Goal: Information Seeking & Learning: Learn about a topic

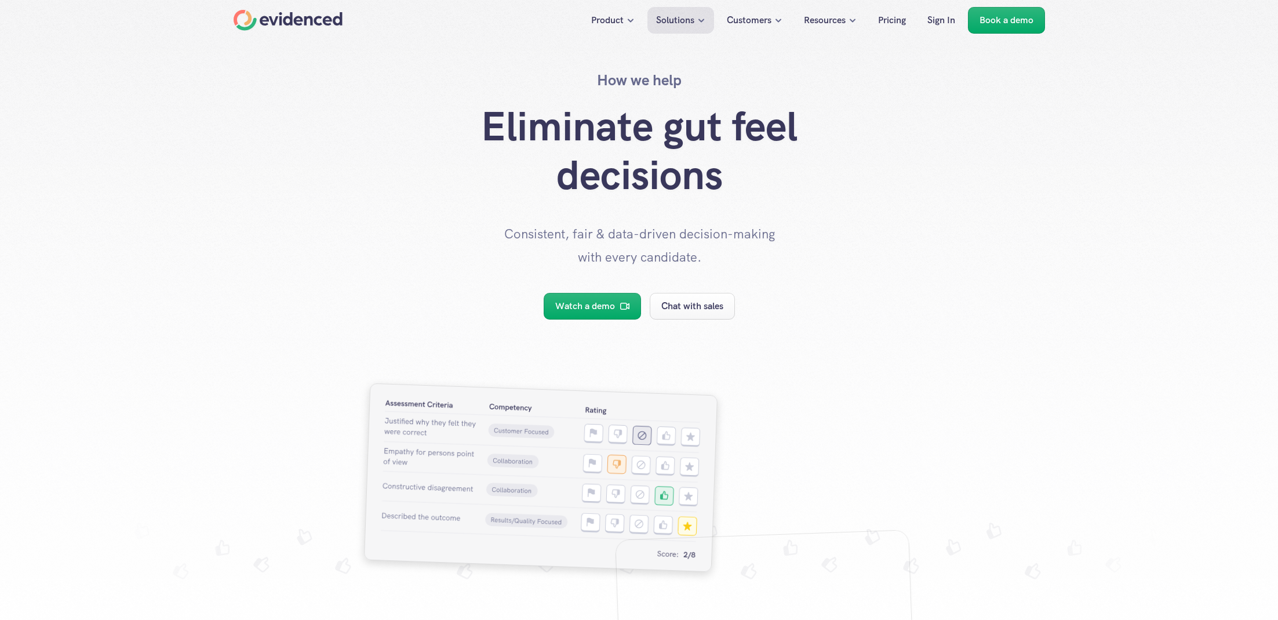
click at [832, 25] on p "Resources" at bounding box center [825, 20] width 42 height 15
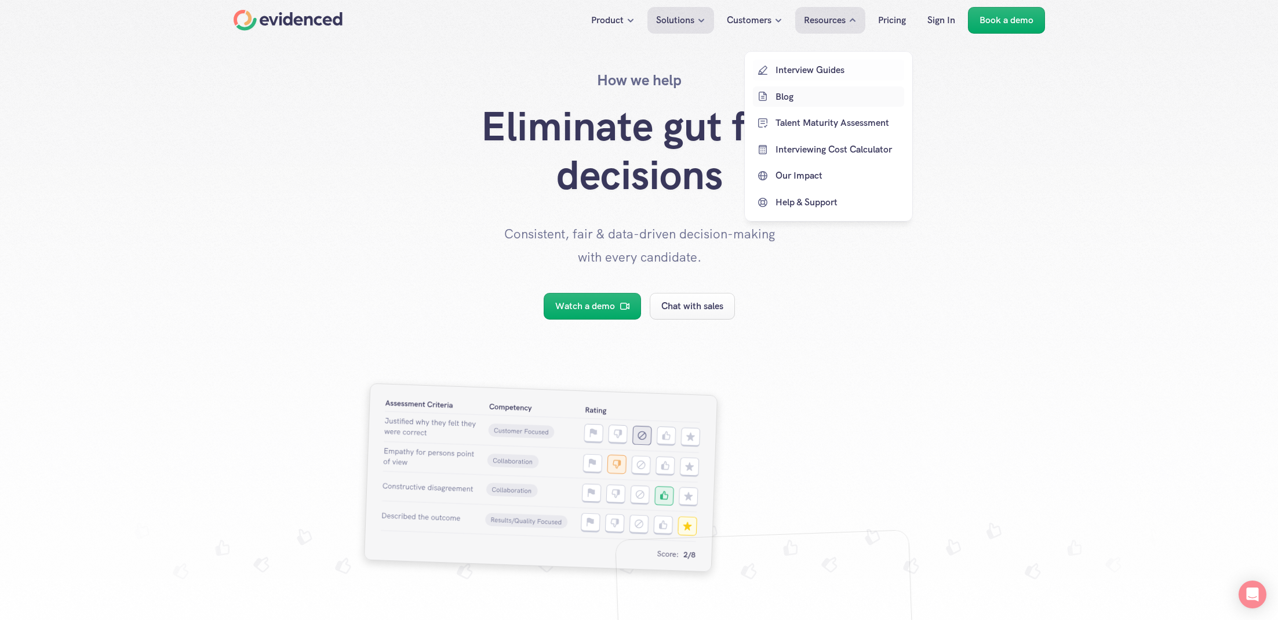
click at [798, 102] on p "Blog" at bounding box center [838, 96] width 126 height 15
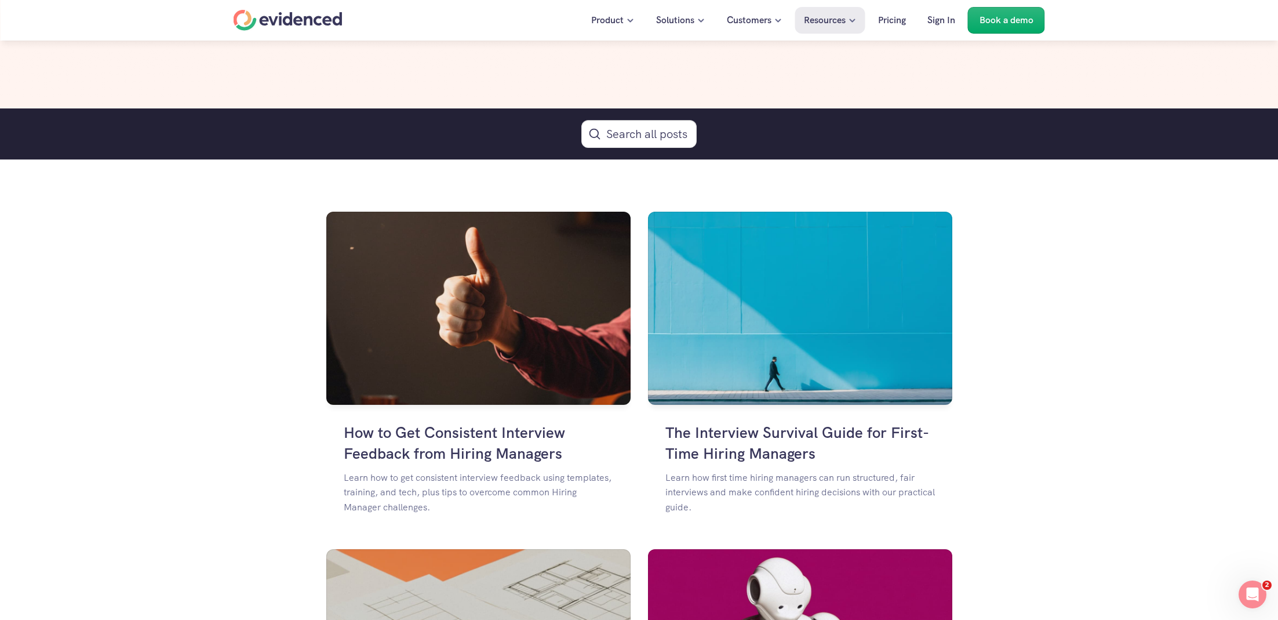
scroll to position [624, 0]
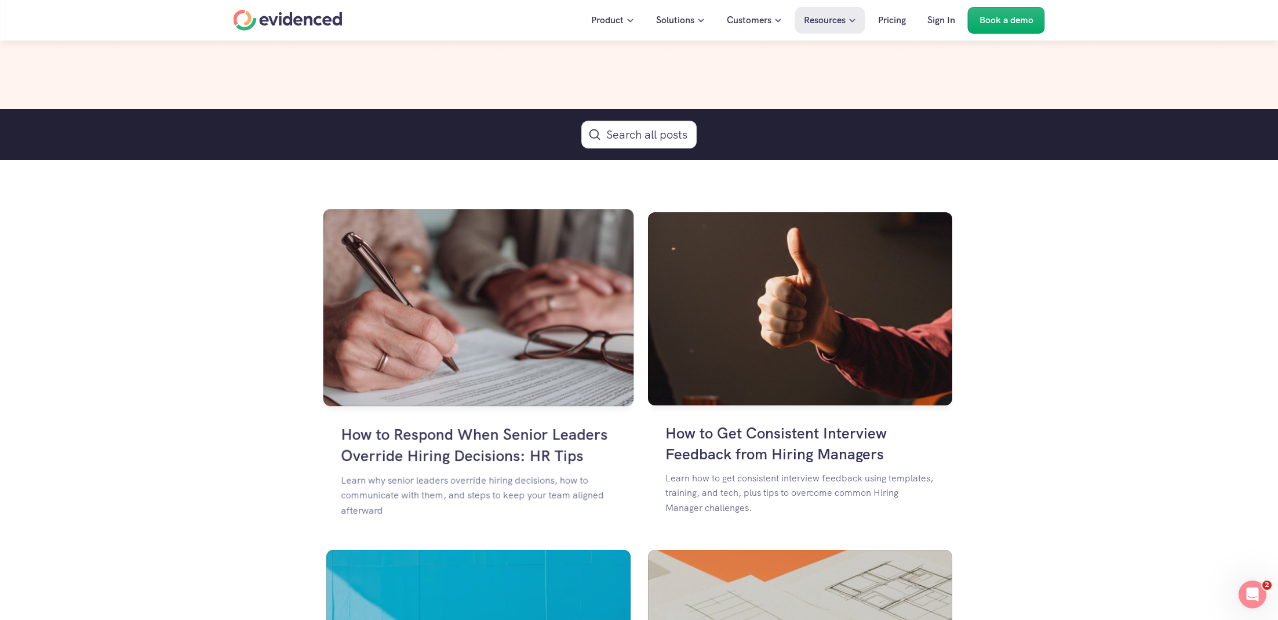
click at [477, 256] on img at bounding box center [478, 307] width 311 height 197
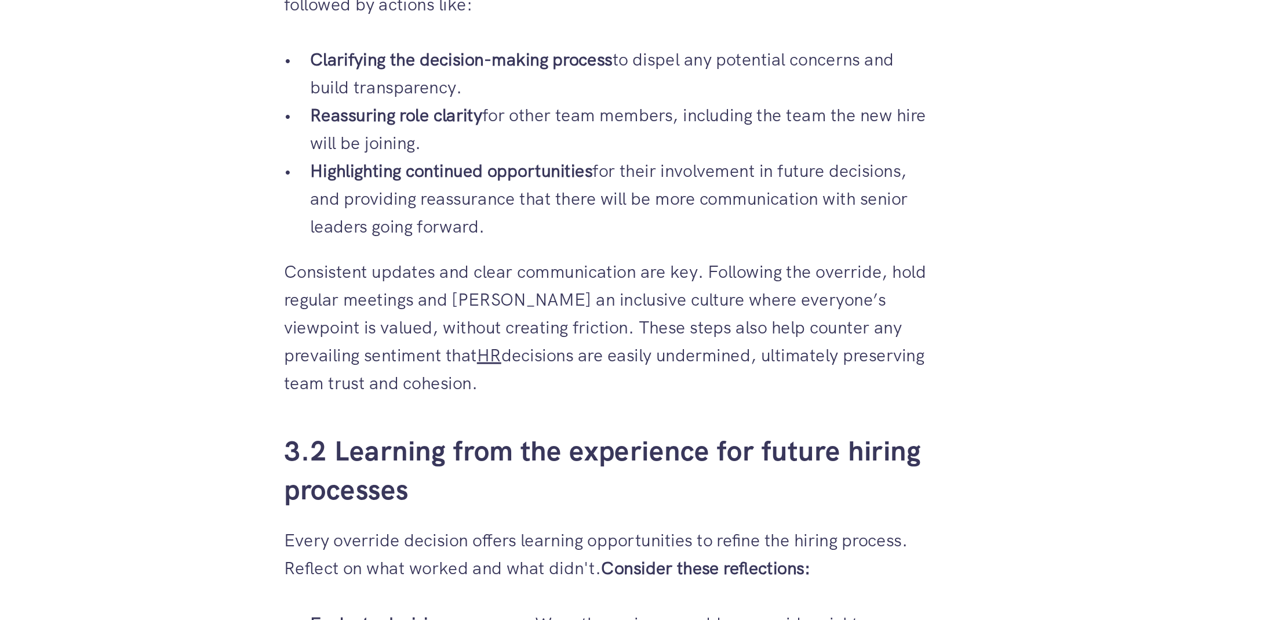
scroll to position [2323, 0]
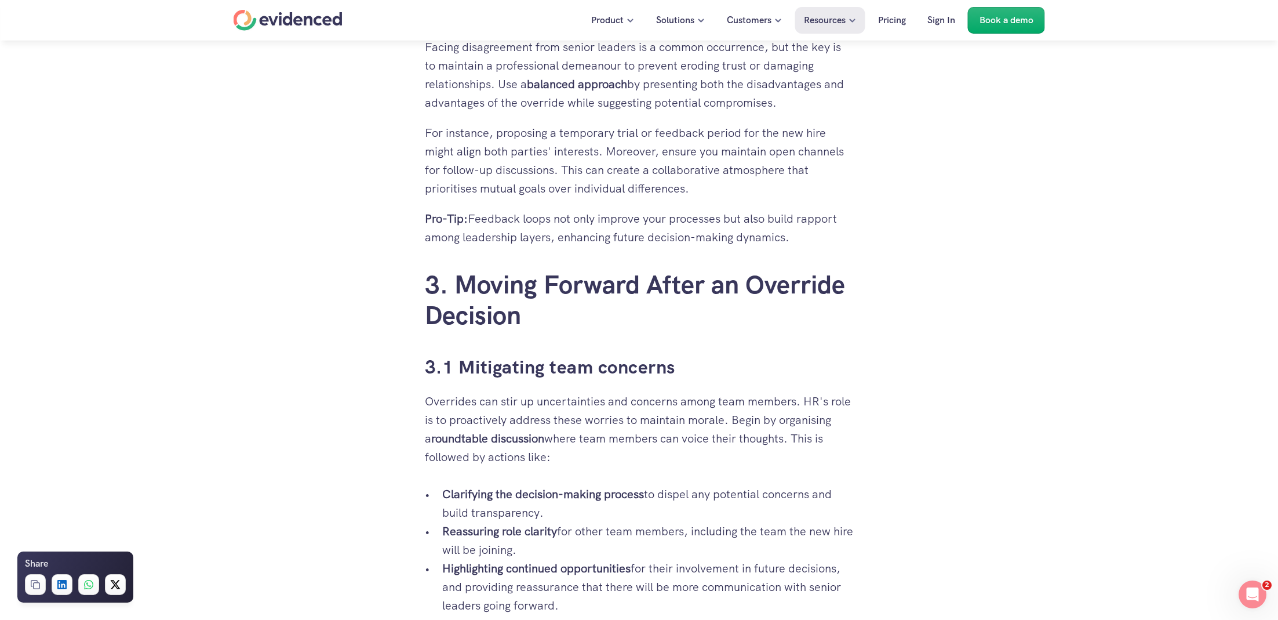
scroll to position [2225, 0]
